Goal: Task Accomplishment & Management: Use online tool/utility

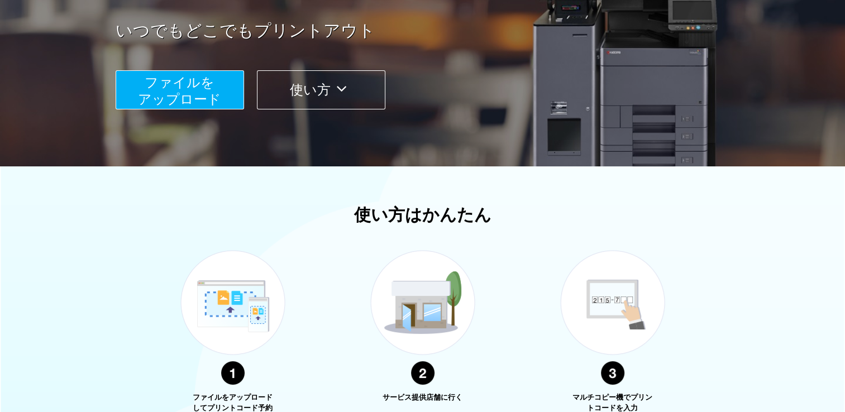
scroll to position [56, 0]
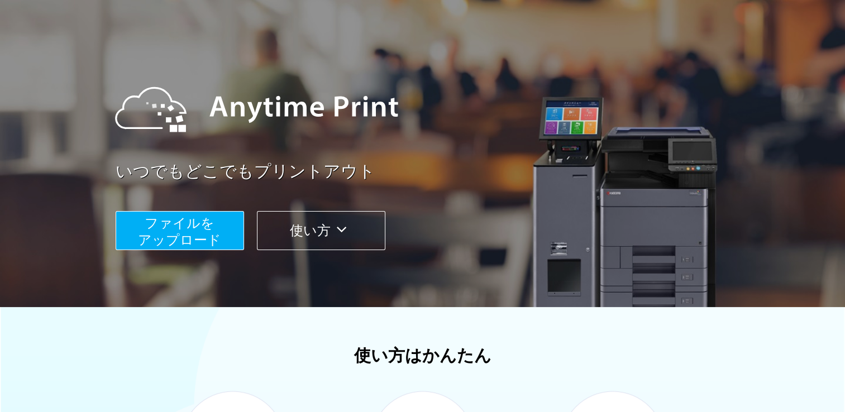
click at [180, 227] on span "ファイルを ​​アップロード" at bounding box center [179, 231] width 83 height 32
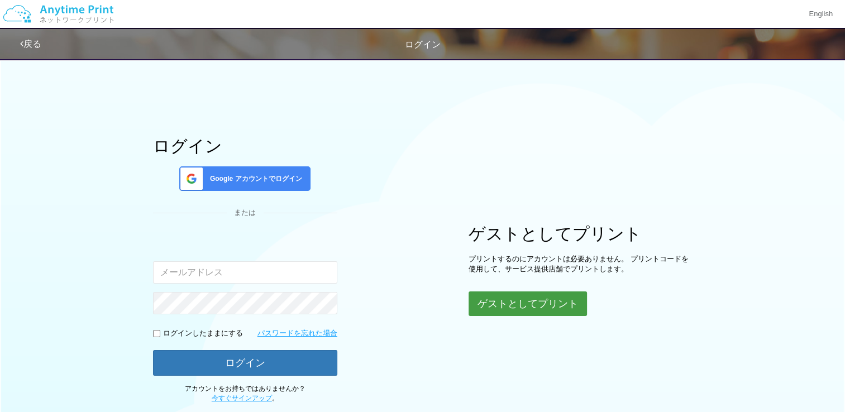
click at [538, 301] on button "ゲストとしてプリント" at bounding box center [527, 303] width 118 height 25
click at [536, 301] on button "ゲストとしてプリント" at bounding box center [527, 303] width 118 height 25
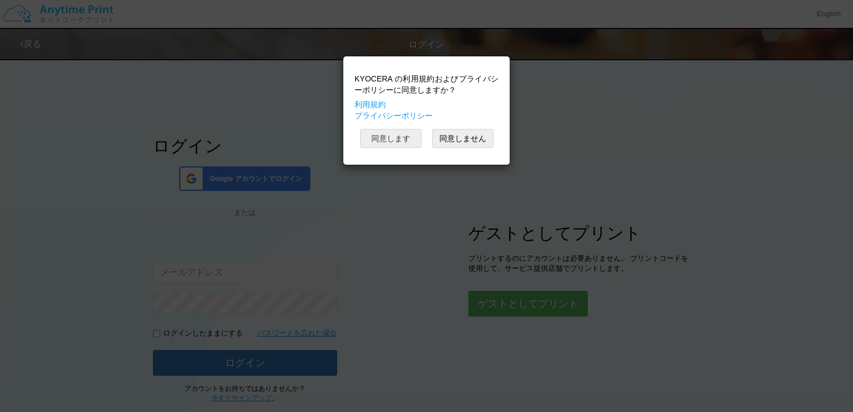
click at [384, 137] on button "同意します" at bounding box center [390, 138] width 61 height 19
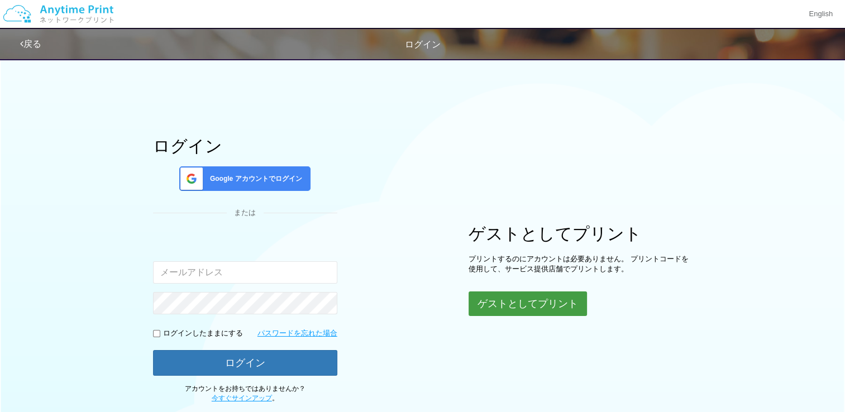
click at [549, 300] on button "ゲストとしてプリント" at bounding box center [527, 303] width 118 height 25
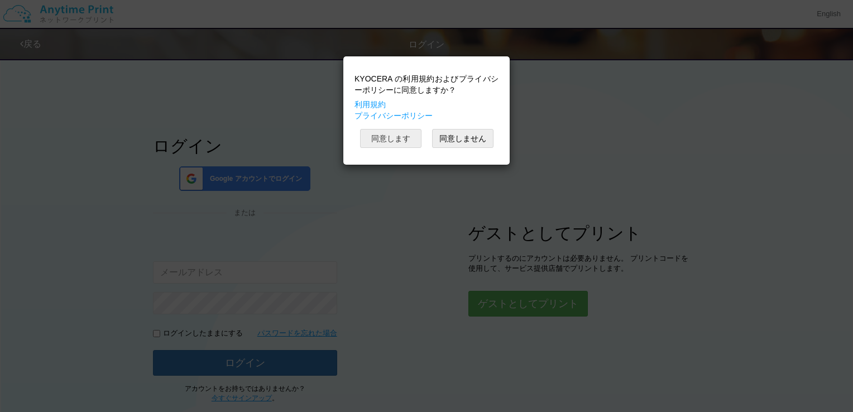
click at [404, 141] on button "同意します" at bounding box center [390, 138] width 61 height 19
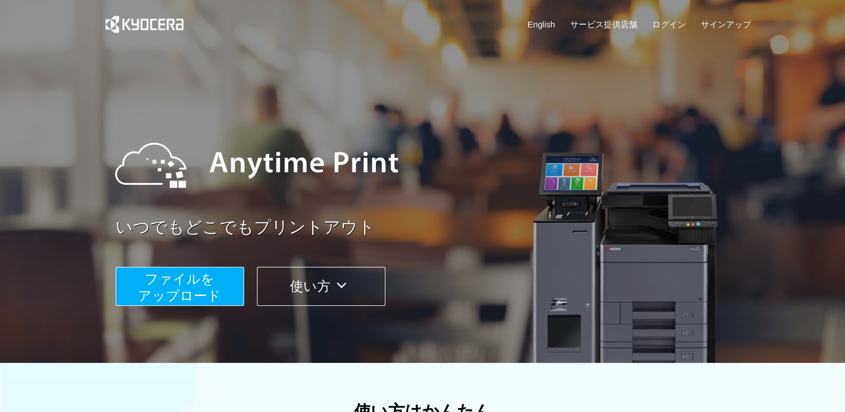
click at [189, 288] on span "ファイルを ​​アップロード" at bounding box center [179, 287] width 83 height 32
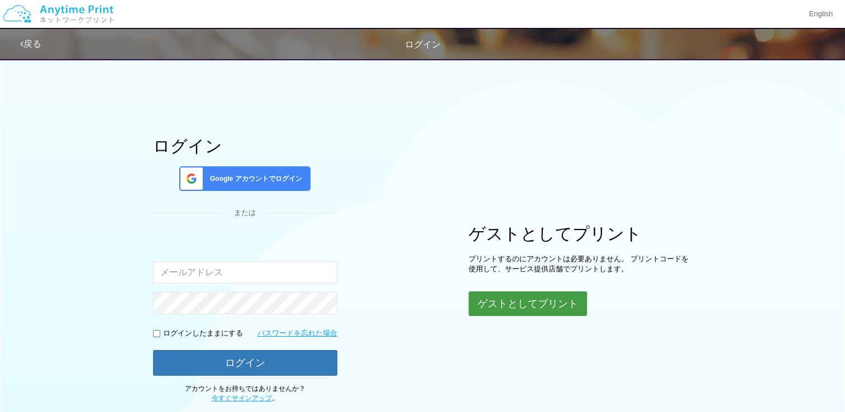
click at [538, 305] on button "ゲストとしてプリント" at bounding box center [527, 303] width 118 height 25
click at [524, 300] on button "ゲストとしてプリント" at bounding box center [527, 303] width 118 height 25
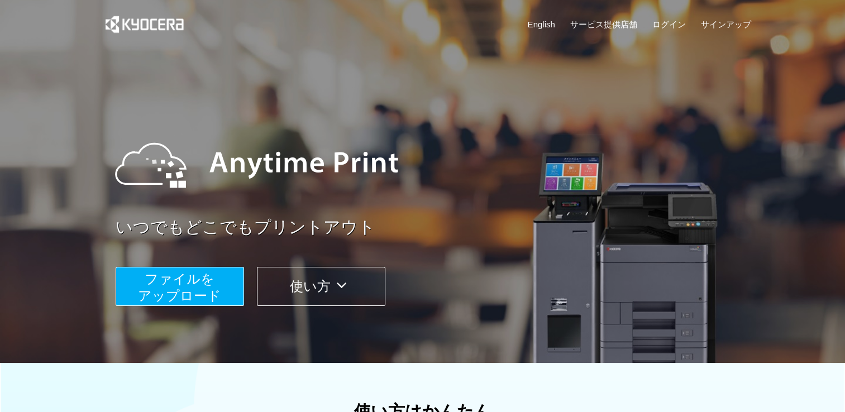
click at [205, 276] on span "ファイルを ​​アップロード" at bounding box center [179, 287] width 83 height 32
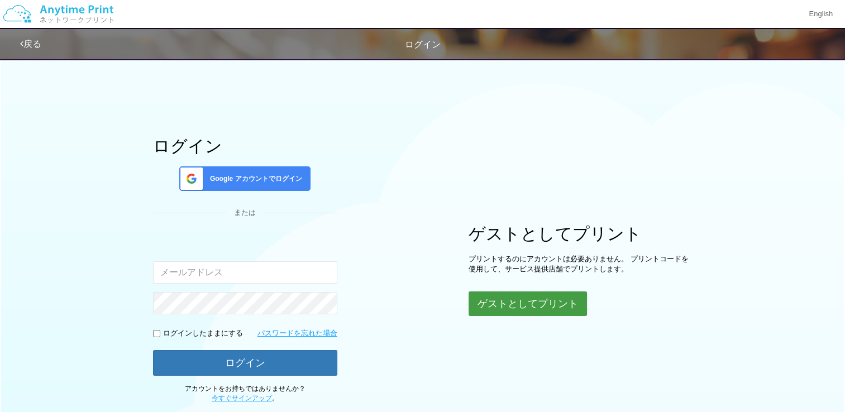
click at [537, 302] on button "ゲストとしてプリント" at bounding box center [527, 303] width 118 height 25
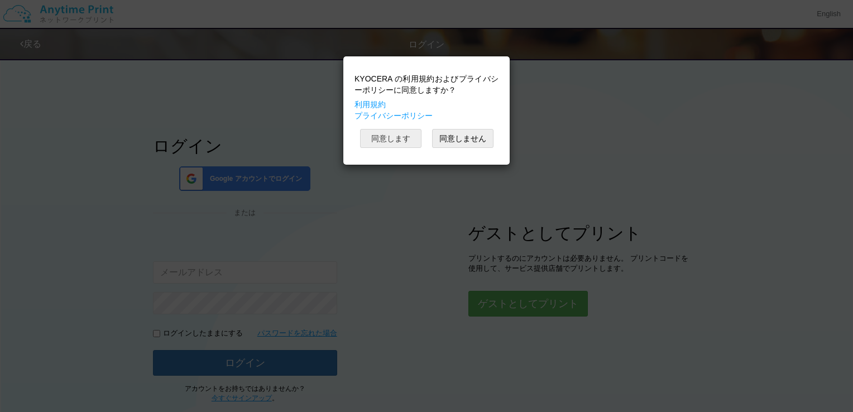
click at [391, 138] on button "同意します" at bounding box center [390, 138] width 61 height 19
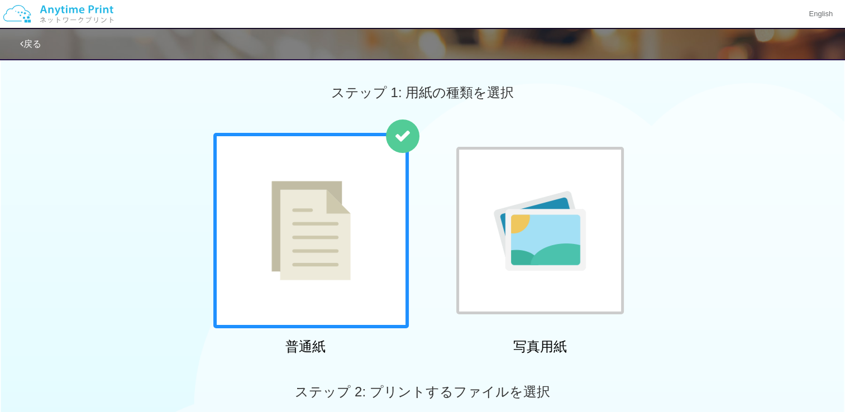
click at [293, 257] on img at bounding box center [310, 230] width 79 height 99
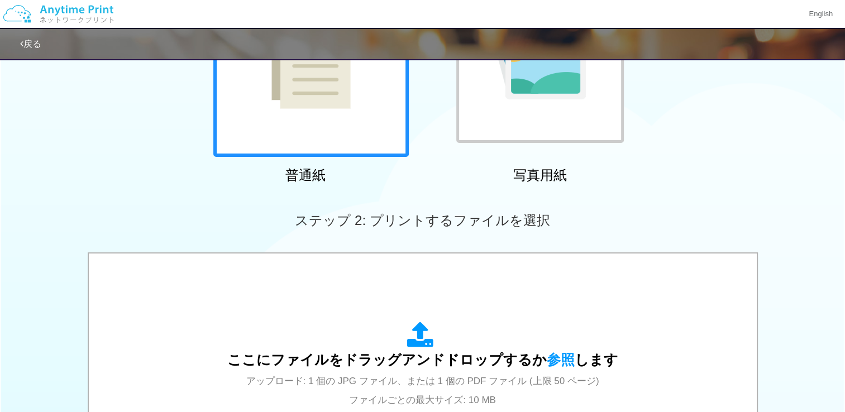
scroll to position [335, 0]
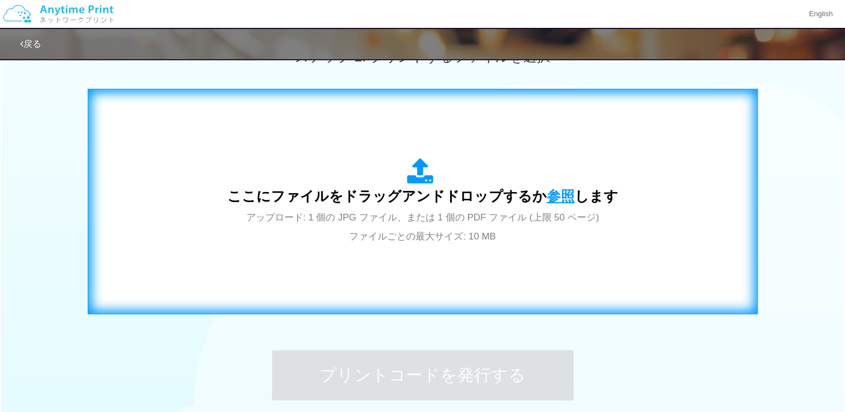
click at [554, 195] on span "参照" at bounding box center [561, 196] width 28 height 16
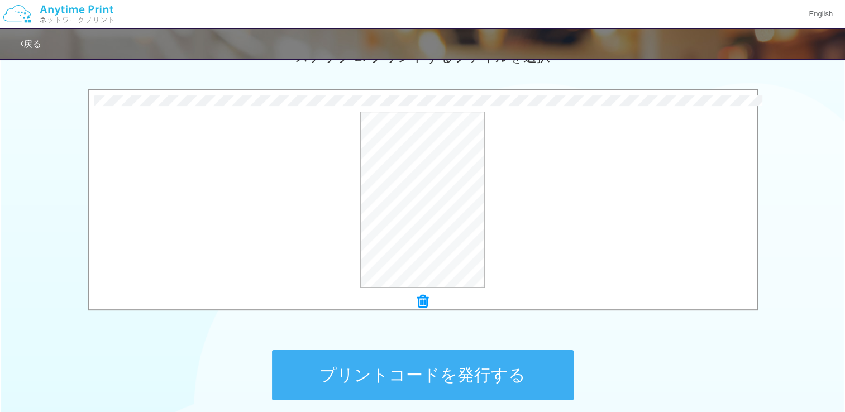
click at [391, 370] on button "プリントコードを発行する" at bounding box center [422, 375] width 301 height 50
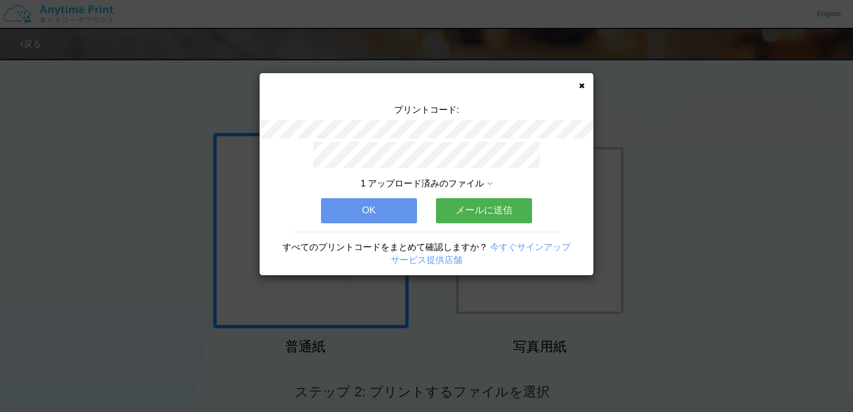
click at [489, 211] on button "メールに送信" at bounding box center [484, 210] width 96 height 25
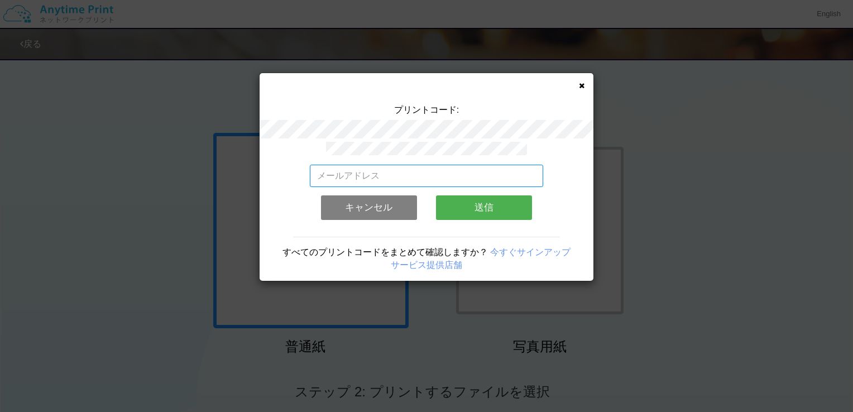
click at [413, 169] on input "email" at bounding box center [427, 176] width 234 height 22
type input "[EMAIL_ADDRESS][DOMAIN_NAME]"
click at [466, 201] on button "送信" at bounding box center [484, 207] width 96 height 25
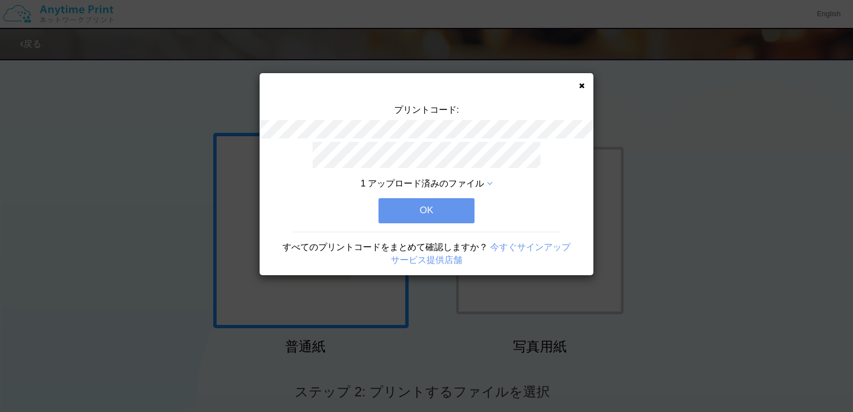
click at [461, 207] on button "OK" at bounding box center [426, 210] width 96 height 25
